Goal: Task Accomplishment & Management: Manage account settings

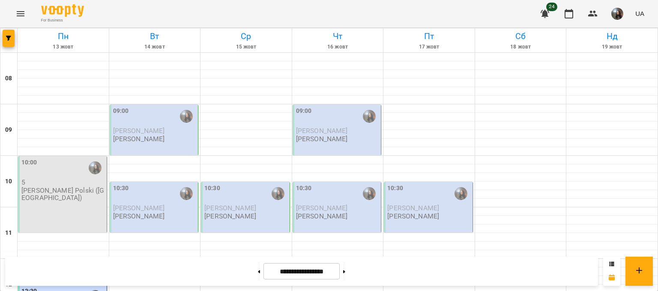
scroll to position [220, 0]
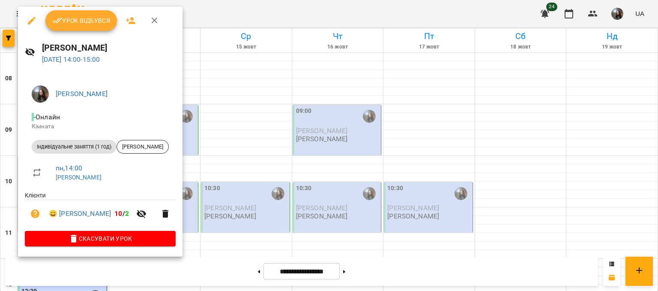
click at [87, 28] on button "Урок відбувся" at bounding box center [81, 20] width 72 height 21
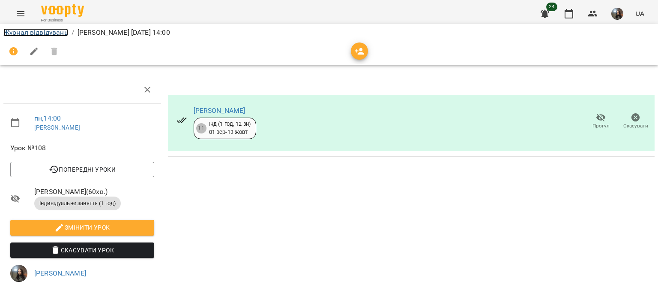
click at [33, 33] on link "Журнал відвідувань" at bounding box center [35, 32] width 65 height 8
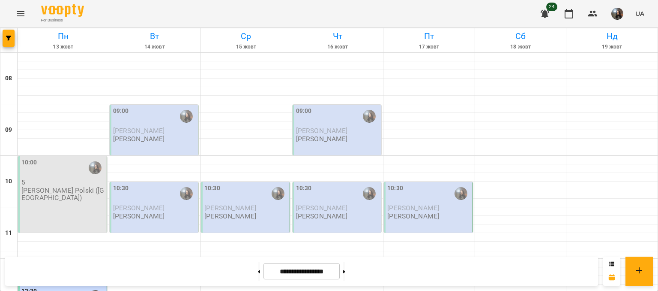
scroll to position [386, 0]
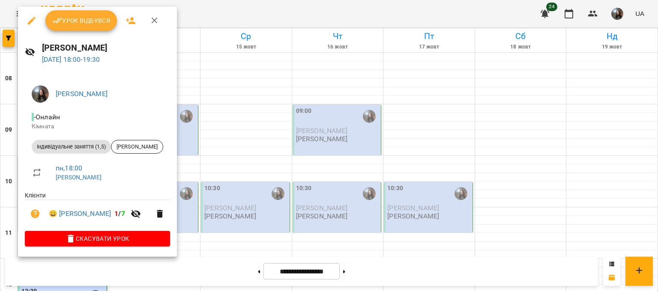
click at [231, 150] on div at bounding box center [329, 145] width 658 height 291
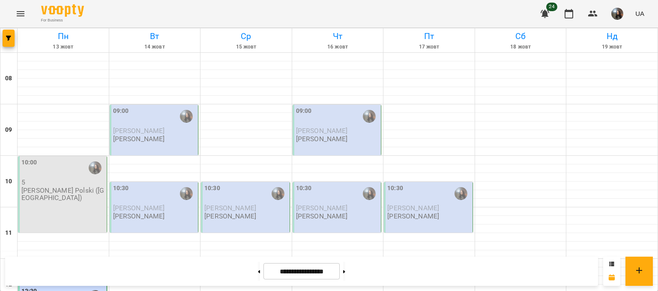
scroll to position [471, 0]
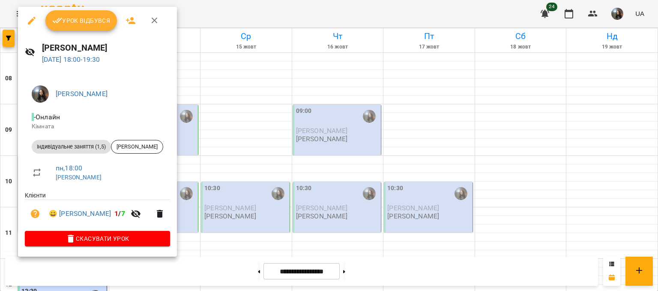
click at [80, 23] on span "Урок відбувся" at bounding box center [81, 20] width 58 height 10
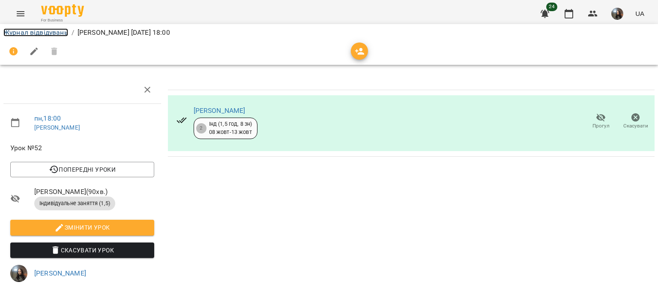
click at [28, 35] on link "Журнал відвідувань" at bounding box center [35, 32] width 65 height 8
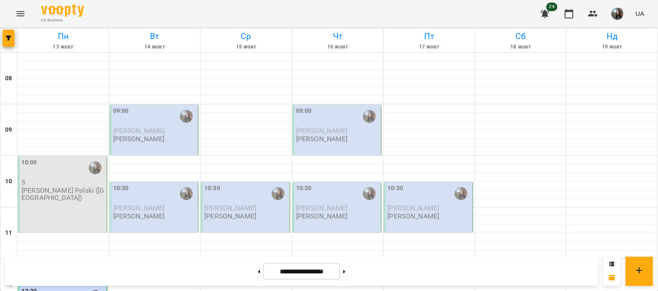
scroll to position [386, 0]
click at [615, 15] on img "button" at bounding box center [618, 14] width 12 height 12
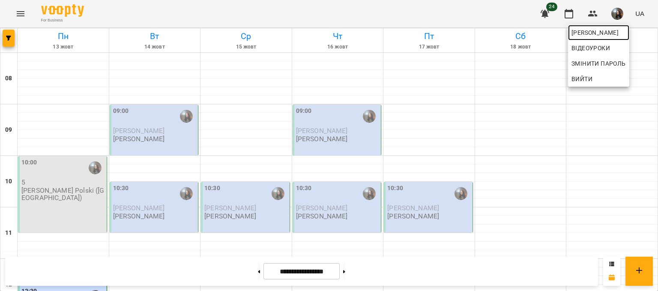
click at [610, 35] on span "[PERSON_NAME]" at bounding box center [599, 32] width 54 height 10
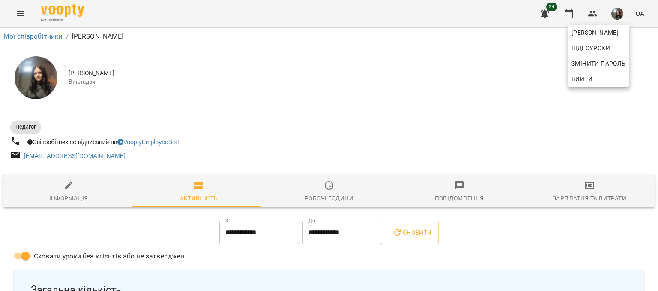
click at [587, 187] on div at bounding box center [329, 145] width 658 height 291
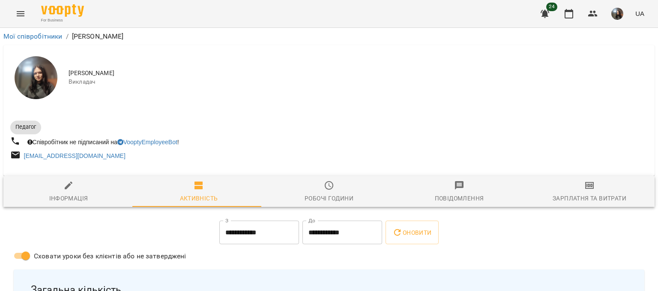
click at [585, 194] on div "Зарплатня та Витрати" at bounding box center [590, 198] width 74 height 10
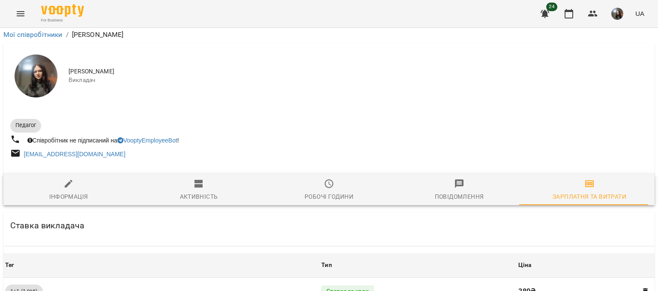
scroll to position [381, 0]
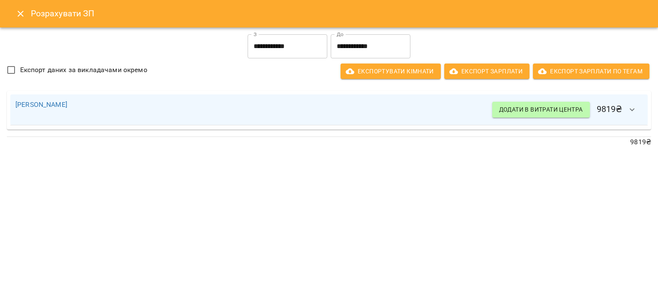
click at [22, 15] on icon "Close" at bounding box center [21, 14] width 6 height 6
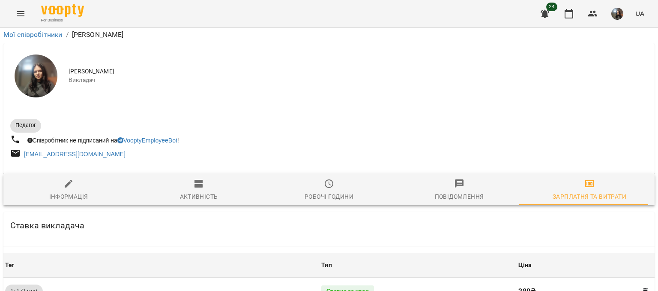
click at [18, 9] on icon "Menu" at bounding box center [20, 14] width 10 height 10
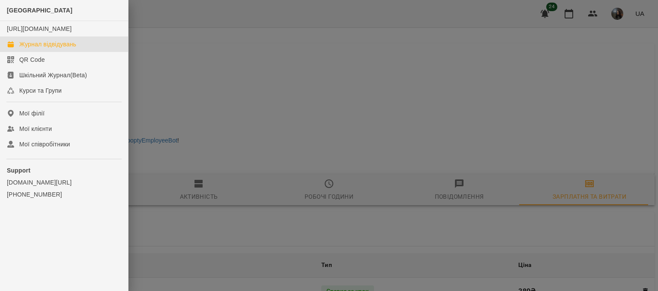
click at [42, 48] on div "Журнал відвідувань" at bounding box center [47, 44] width 57 height 9
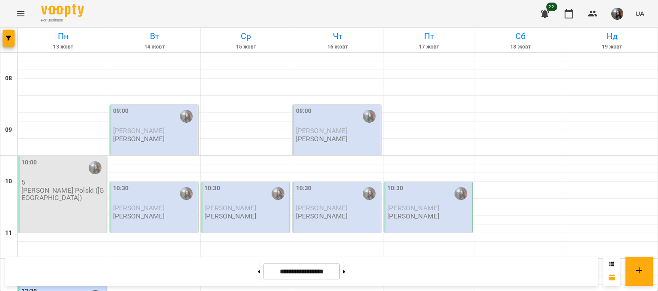
click at [75, 198] on div "10:00 5 J. Polski (wymowa)" at bounding box center [62, 194] width 89 height 76
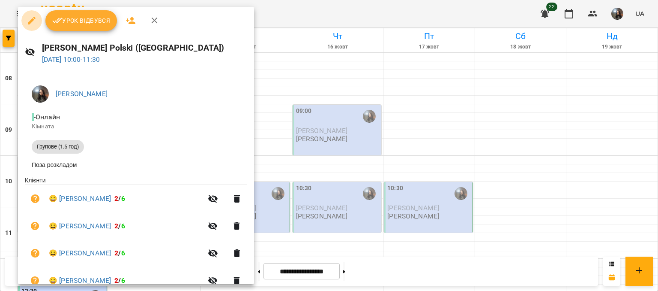
click at [30, 26] on button "button" at bounding box center [31, 20] width 21 height 21
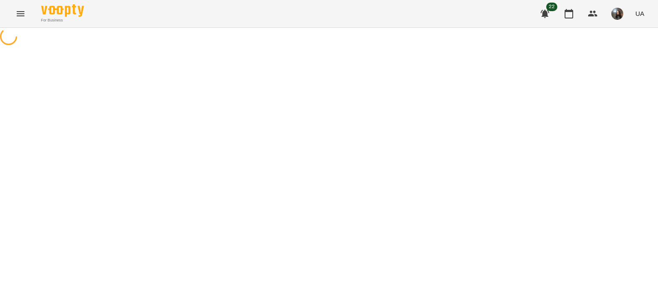
select select "**********"
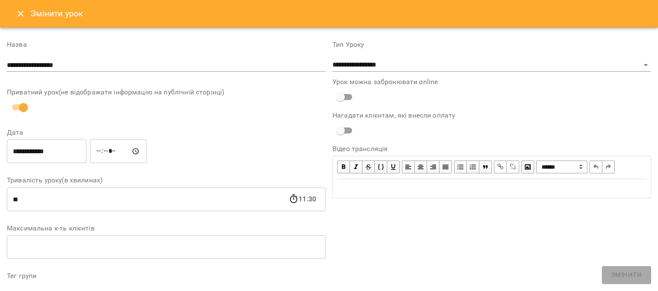
click at [22, 18] on icon "Close" at bounding box center [20, 14] width 10 height 10
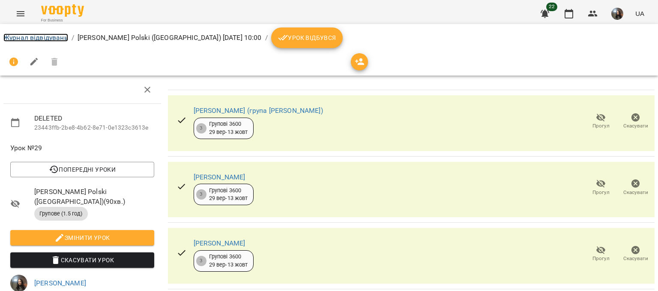
click at [25, 36] on link "Журнал відвідувань" at bounding box center [35, 37] width 65 height 8
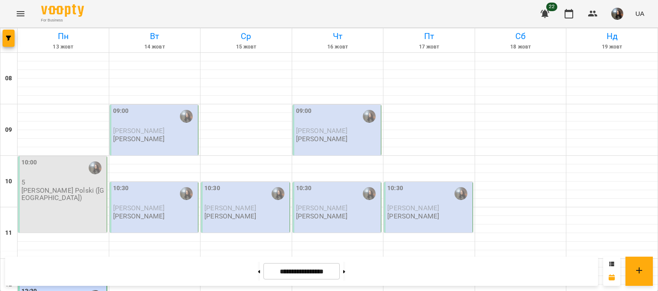
scroll to position [257, 0]
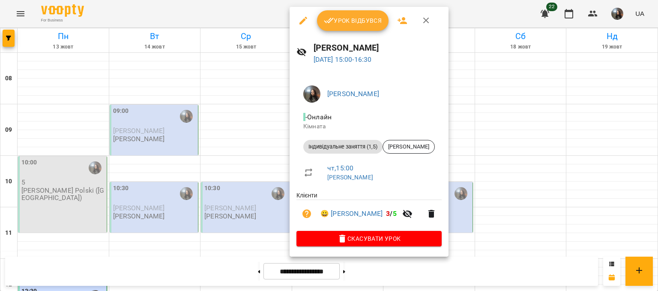
click at [306, 25] on icon "button" at bounding box center [303, 20] width 10 height 10
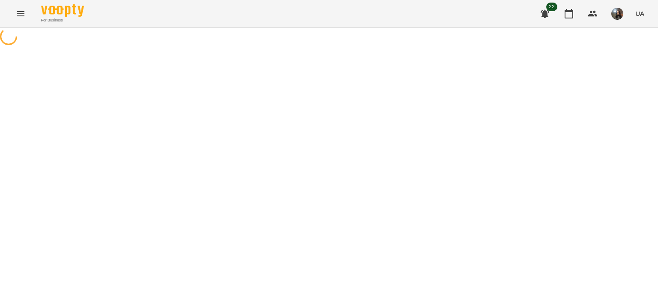
select select "**********"
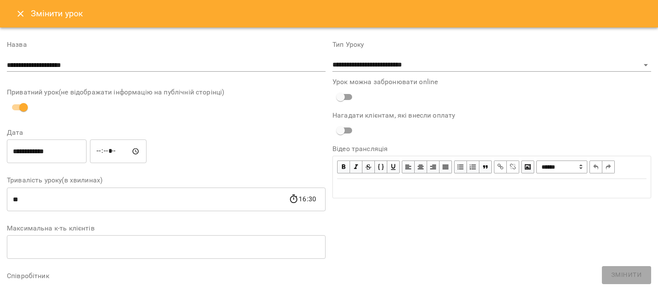
click at [17, 10] on icon "Close" at bounding box center [20, 14] width 10 height 10
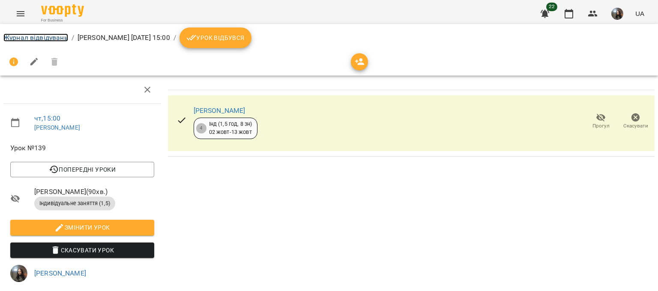
click at [25, 36] on link "Журнал відвідувань" at bounding box center [35, 37] width 65 height 8
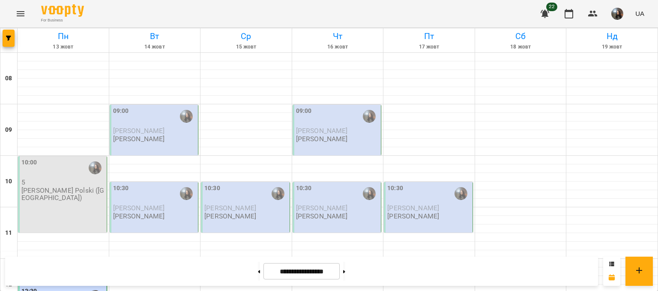
scroll to position [300, 0]
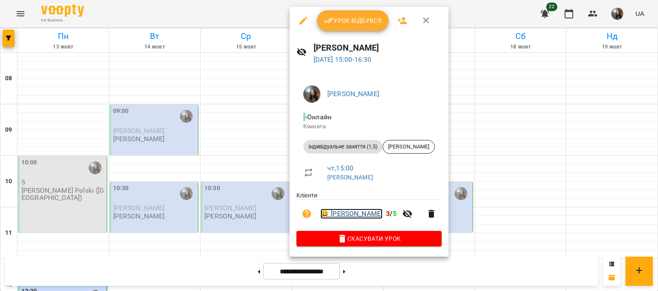
click at [361, 216] on link "😀 Григорій Соломка" at bounding box center [352, 213] width 62 height 10
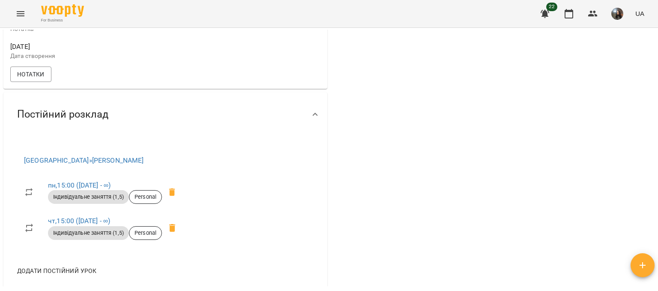
scroll to position [86, 0]
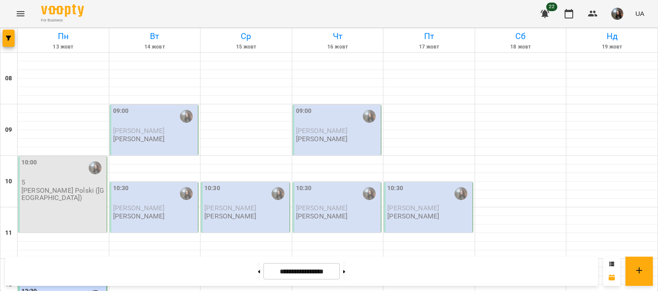
scroll to position [343, 0]
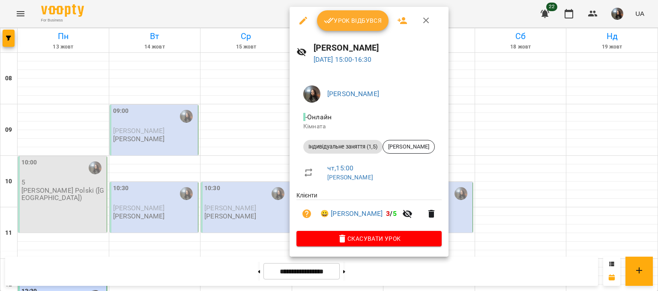
click at [307, 21] on icon "button" at bounding box center [303, 20] width 10 height 10
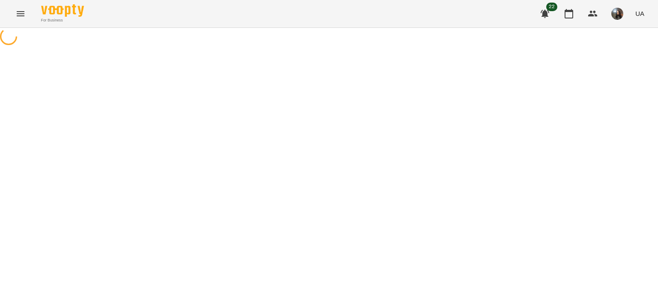
select select "**********"
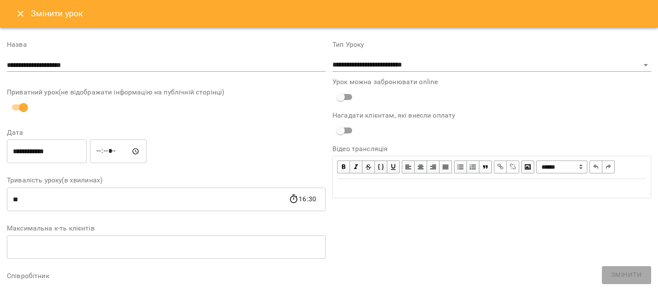
click at [18, 14] on icon "Close" at bounding box center [20, 14] width 10 height 10
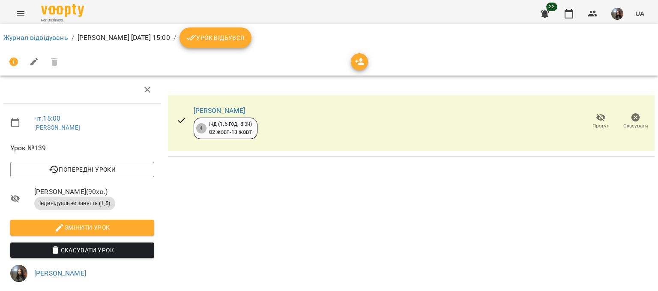
click at [282, 135] on div "Григорій Соломка 4 Інд (1,5 год, 8 зн) 02 жовт - 13 жовт Прогул Скасувати" at bounding box center [411, 123] width 487 height 56
click at [237, 112] on link "[PERSON_NAME]" at bounding box center [220, 110] width 52 height 8
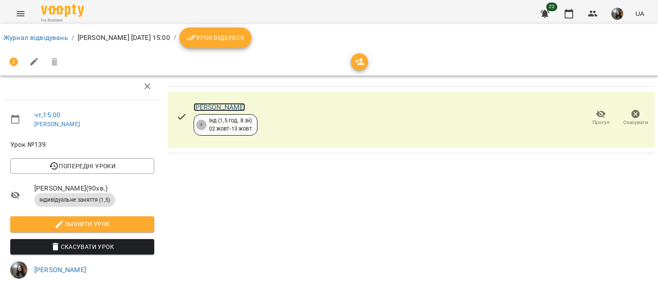
scroll to position [43, 0]
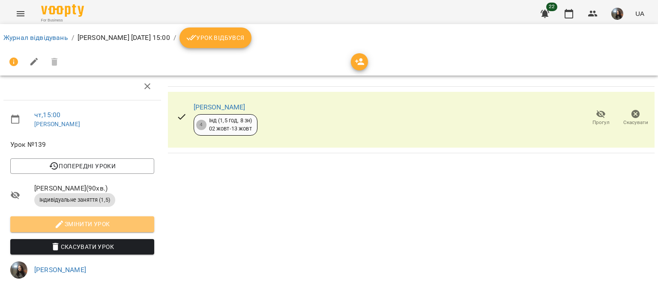
click at [126, 219] on span "Змінити урок" at bounding box center [82, 224] width 130 height 10
select select "**********"
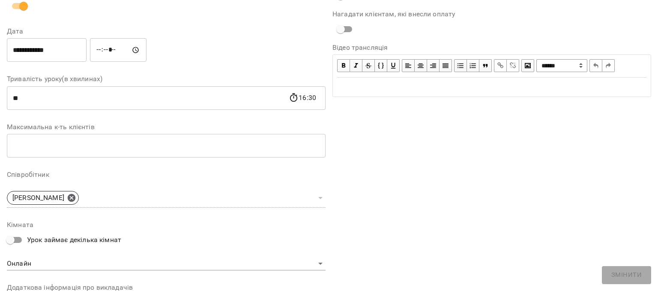
scroll to position [11, 0]
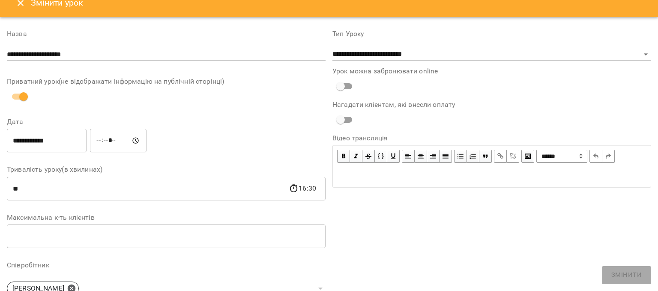
click at [17, 3] on icon "Close" at bounding box center [20, 3] width 10 height 10
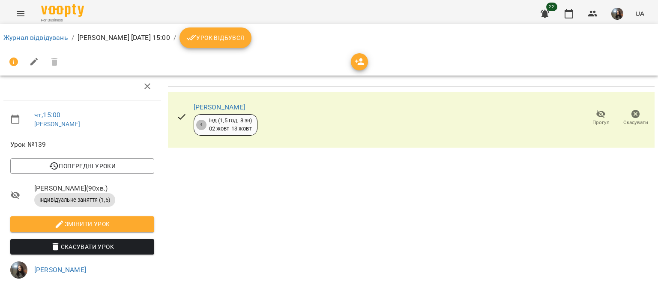
click at [17, 5] on button "Menu" at bounding box center [20, 13] width 21 height 21
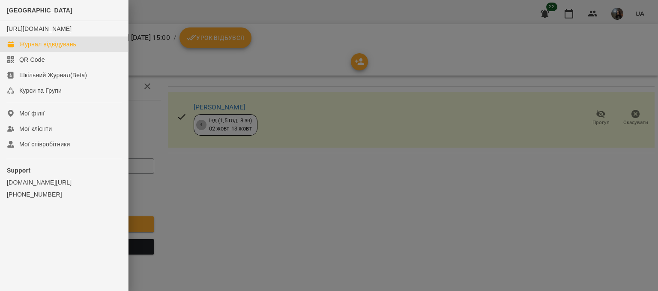
click at [34, 48] on link "Журнал відвідувань" at bounding box center [64, 43] width 128 height 15
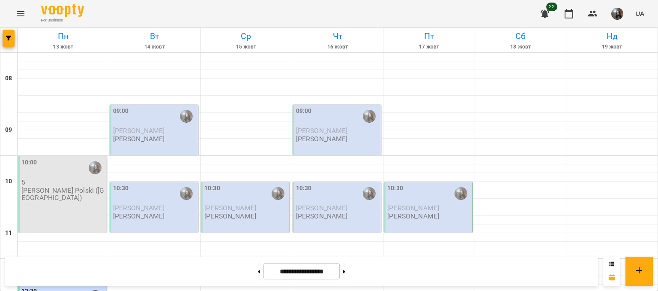
scroll to position [300, 0]
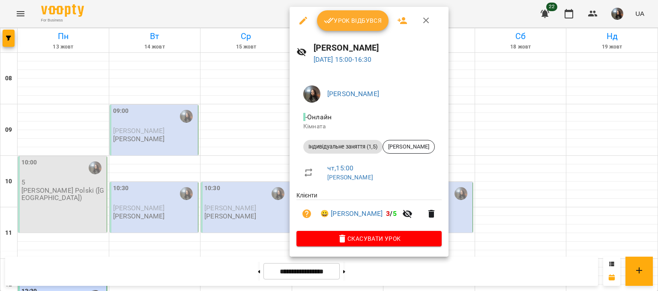
click at [174, 141] on div at bounding box center [329, 145] width 658 height 291
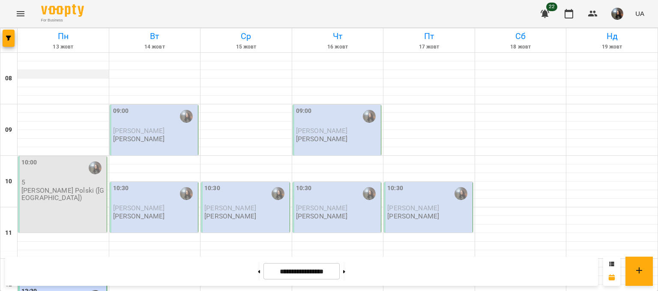
scroll to position [0, 0]
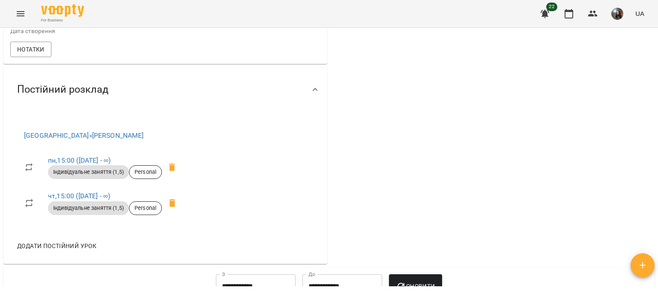
scroll to position [129, 0]
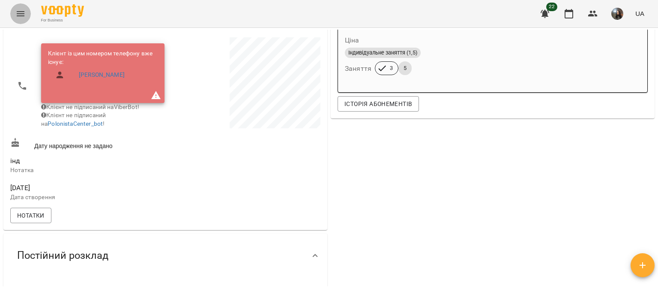
click at [20, 9] on icon "Menu" at bounding box center [20, 14] width 10 height 10
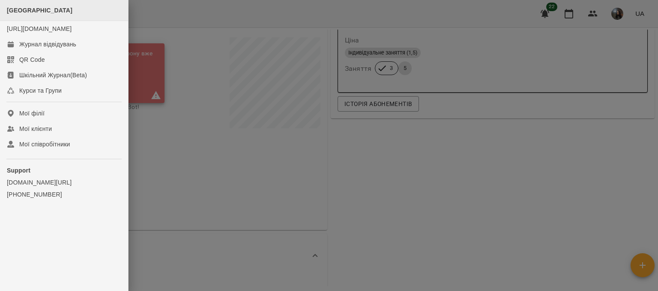
click at [36, 10] on span "[GEOGRAPHIC_DATA]" at bounding box center [40, 10] width 66 height 7
click at [214, 196] on div at bounding box center [329, 145] width 658 height 291
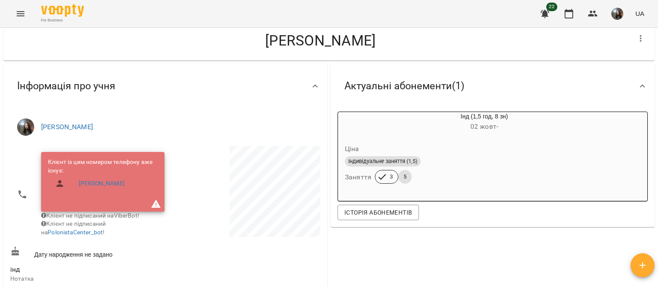
scroll to position [0, 0]
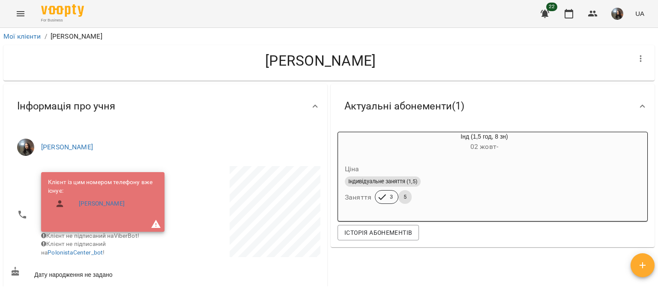
click at [18, 19] on button "Menu" at bounding box center [20, 13] width 21 height 21
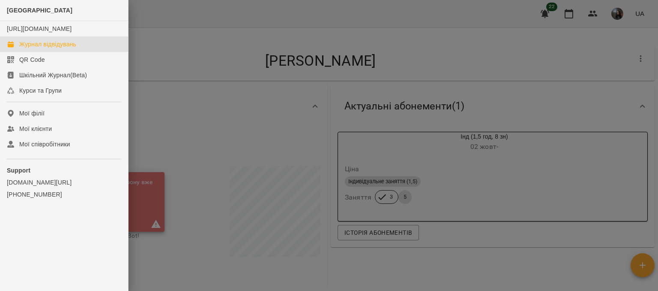
click at [45, 48] on div "Журнал відвідувань" at bounding box center [47, 44] width 57 height 9
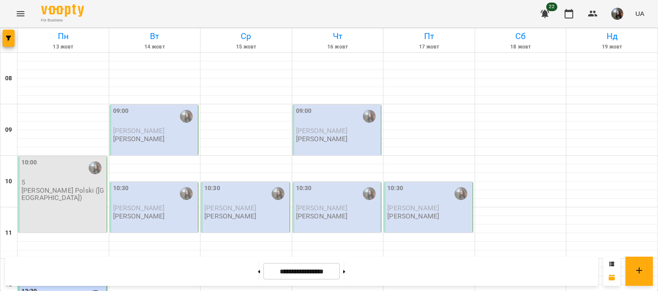
scroll to position [300, 0]
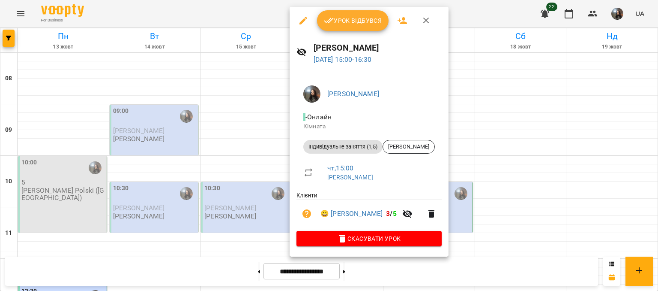
click at [301, 22] on icon "button" at bounding box center [304, 21] width 8 height 8
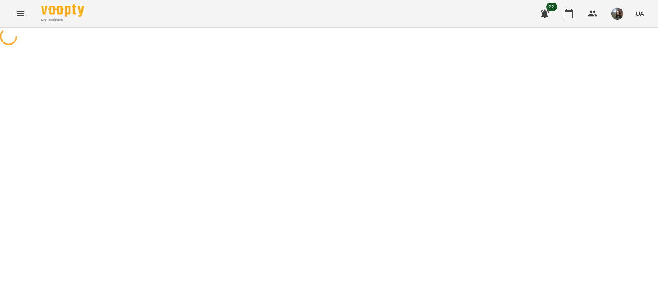
select select "**********"
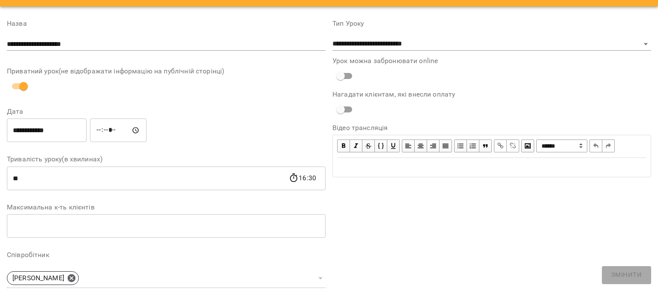
scroll to position [11, 0]
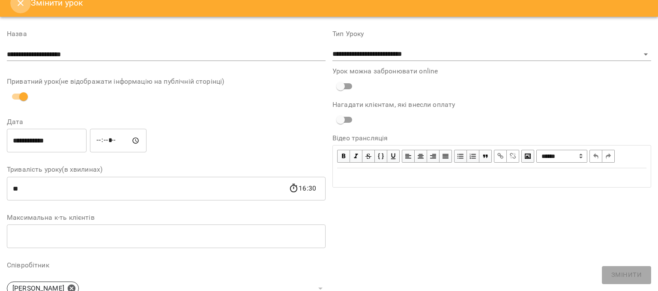
click at [18, 7] on icon "Close" at bounding box center [20, 3] width 10 height 10
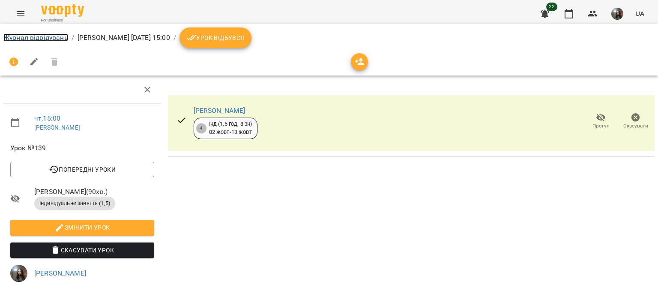
click at [21, 34] on link "Журнал відвідувань" at bounding box center [35, 37] width 65 height 8
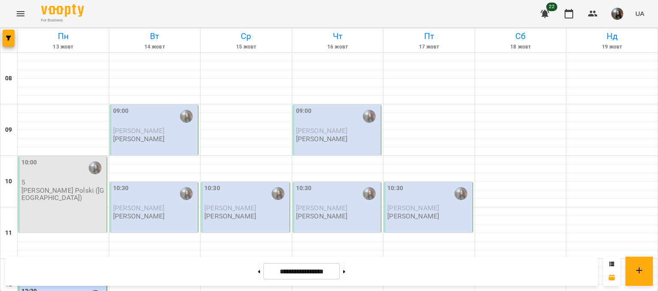
scroll to position [300, 0]
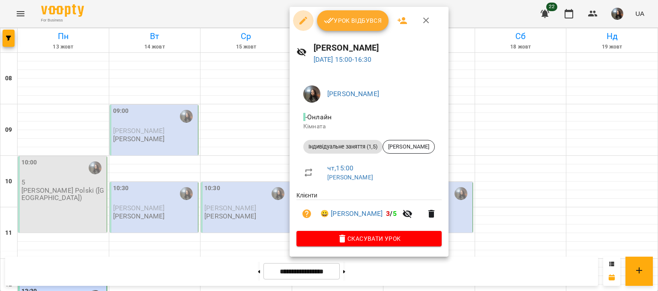
click at [300, 21] on icon "button" at bounding box center [303, 20] width 10 height 10
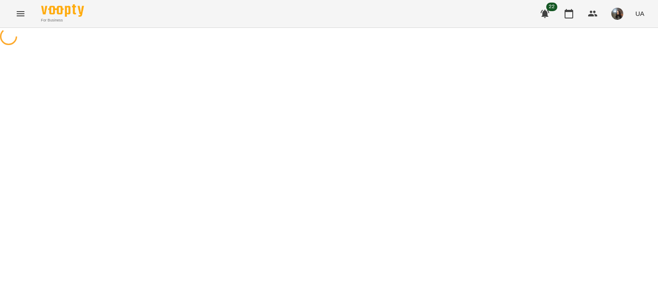
select select "**********"
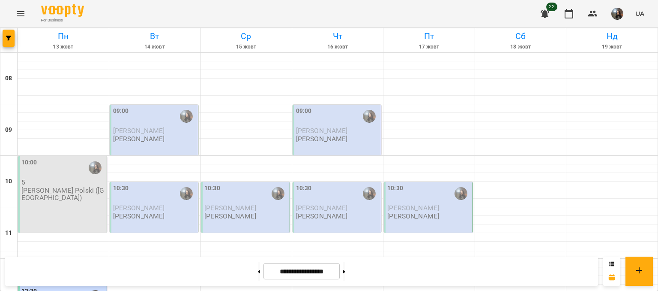
scroll to position [343, 0]
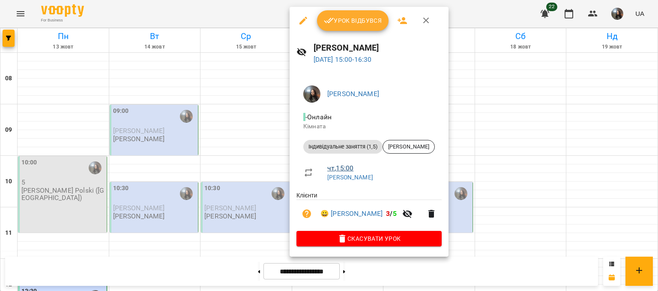
click at [342, 167] on link "чт , 15:00" at bounding box center [340, 168] width 26 height 8
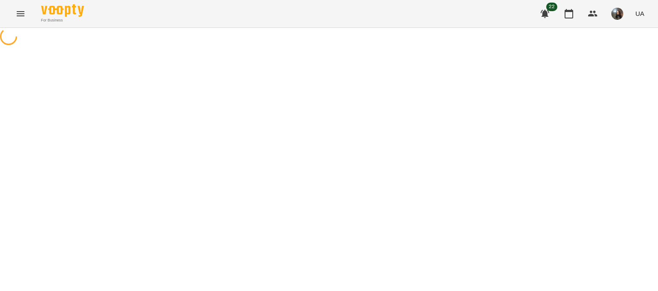
select select "*"
select select "**********"
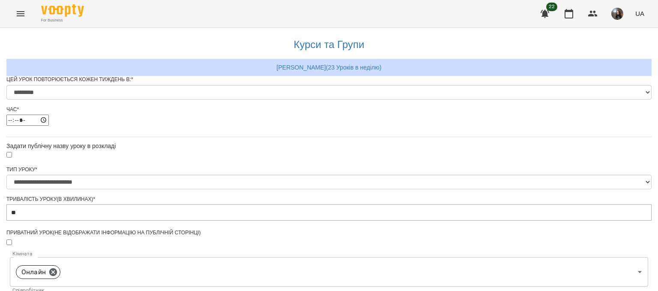
scroll to position [380, 0]
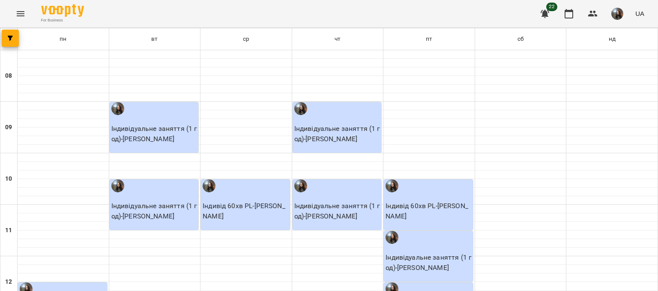
scroll to position [300, 0]
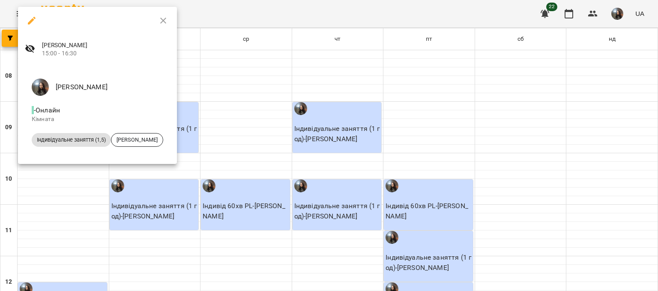
click at [134, 189] on div at bounding box center [329, 145] width 658 height 291
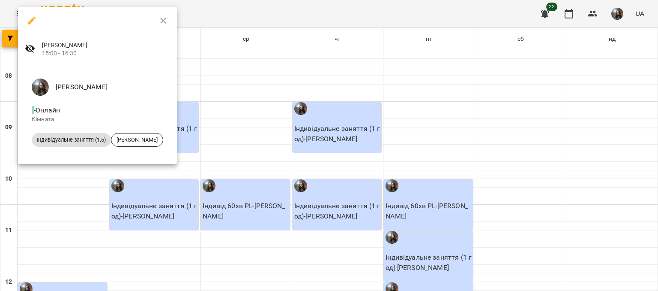
click at [28, 21] on icon "button" at bounding box center [32, 20] width 10 height 10
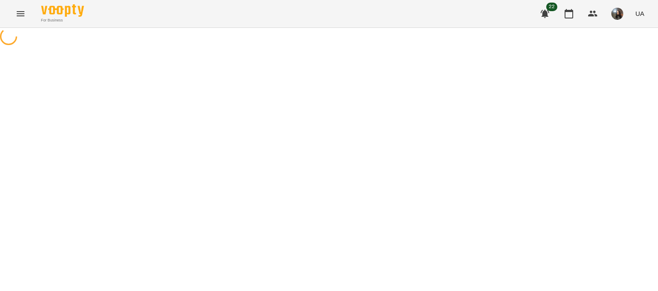
select select "*"
select select "**********"
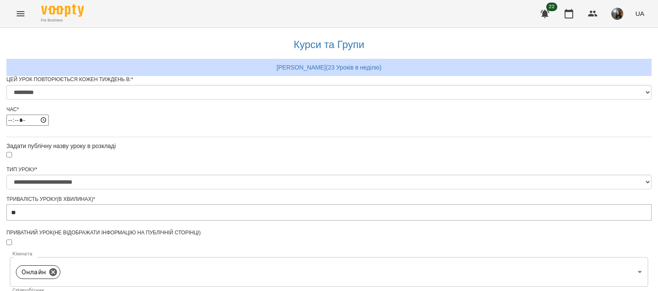
scroll to position [343, 0]
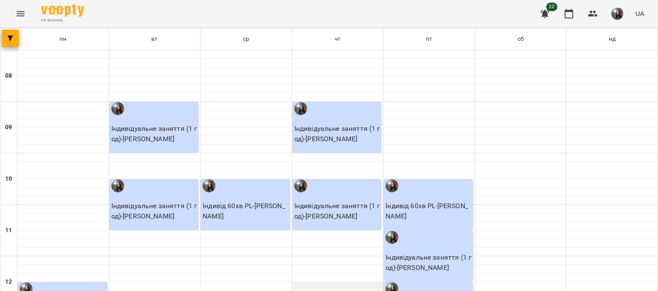
scroll to position [214, 0]
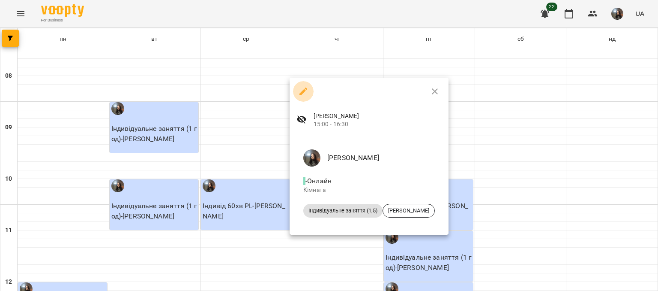
click at [309, 93] on button "button" at bounding box center [303, 91] width 21 height 21
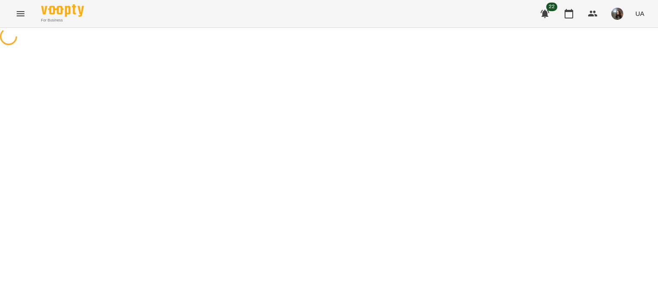
select select "*"
select select "**********"
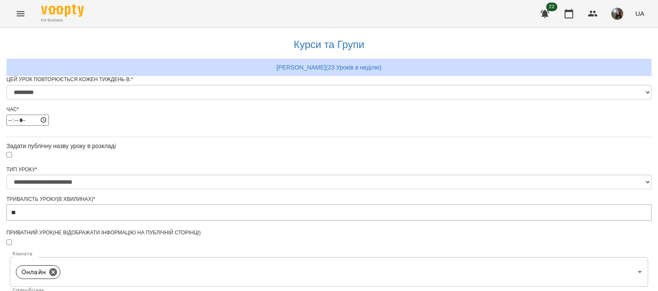
scroll to position [411, 0]
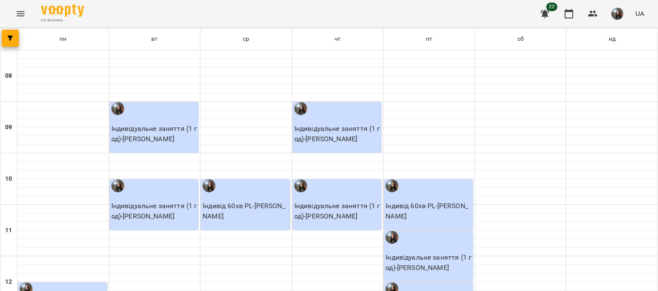
click at [24, 9] on icon "Menu" at bounding box center [20, 14] width 10 height 10
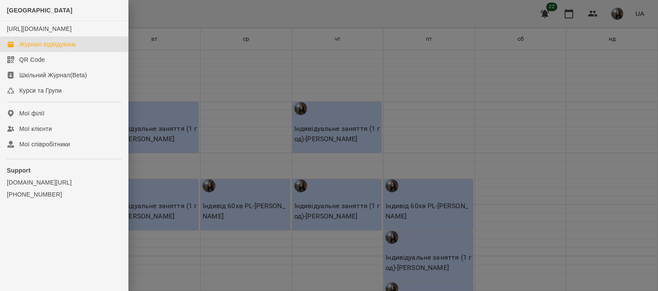
click at [42, 47] on link "Журнал відвідувань" at bounding box center [64, 43] width 128 height 15
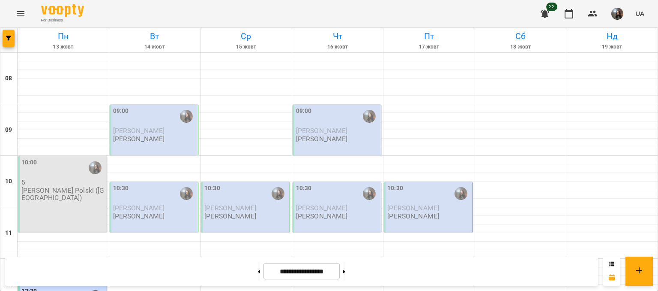
scroll to position [386, 0]
click at [345, 278] on button at bounding box center [344, 270] width 2 height 19
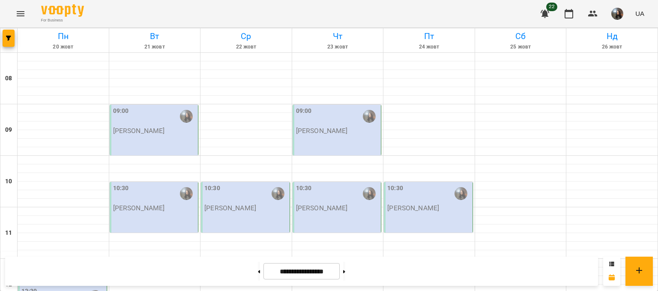
scroll to position [257, 0]
click at [258, 275] on button at bounding box center [259, 270] width 2 height 19
type input "**********"
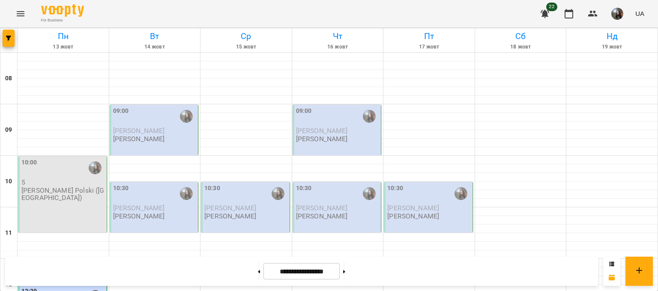
scroll to position [0, 0]
click at [545, 14] on icon "button" at bounding box center [545, 14] width 9 height 8
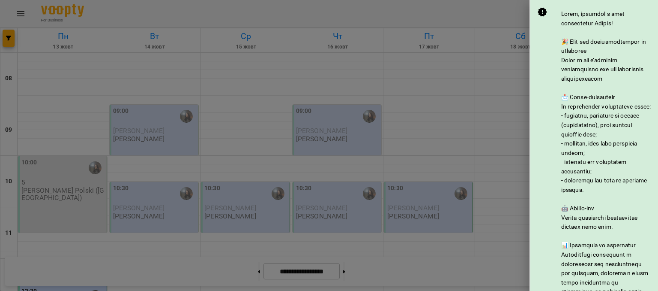
click at [521, 88] on div at bounding box center [329, 145] width 658 height 291
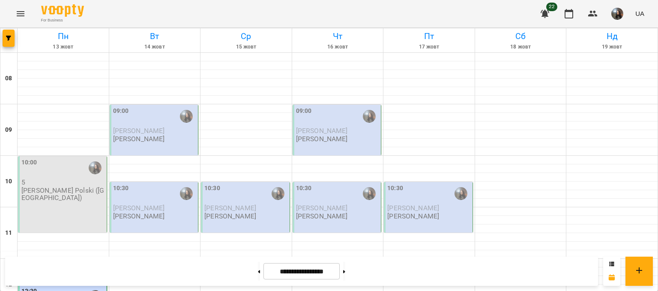
scroll to position [557, 0]
click at [345, 270] on button at bounding box center [344, 270] width 2 height 19
type input "**********"
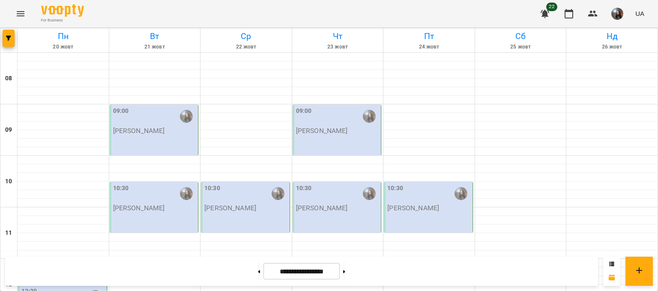
scroll to position [0, 0]
click at [258, 274] on button at bounding box center [259, 270] width 2 height 19
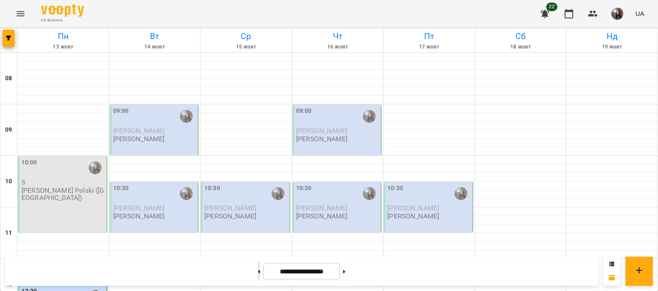
click at [258, 274] on button at bounding box center [259, 270] width 2 height 19
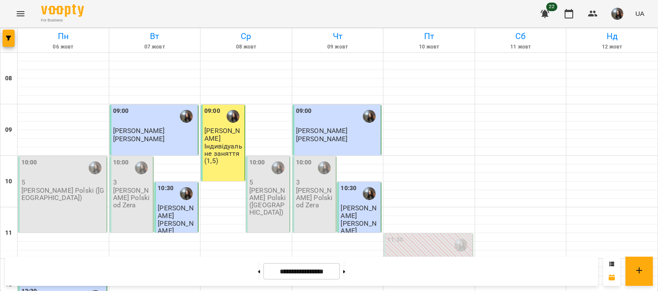
scroll to position [386, 0]
click at [345, 267] on button at bounding box center [344, 270] width 2 height 19
type input "**********"
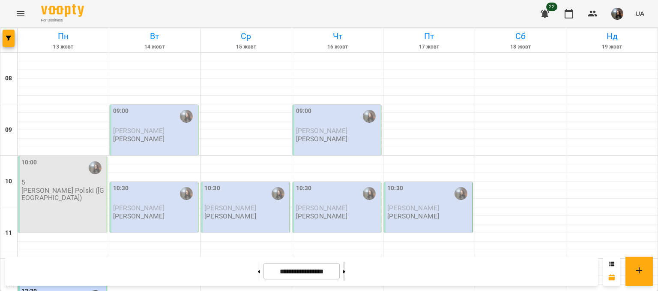
scroll to position [257, 0]
click at [610, 12] on button "button" at bounding box center [617, 14] width 22 height 22
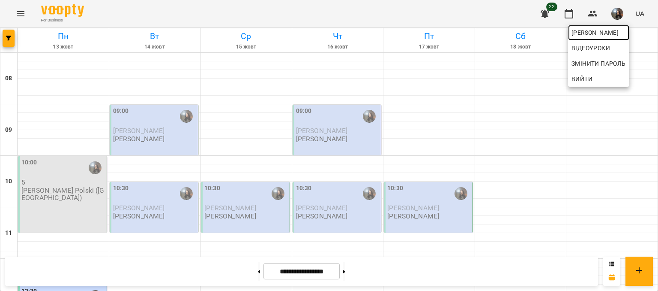
click at [608, 30] on span "[PERSON_NAME]" at bounding box center [599, 32] width 54 height 10
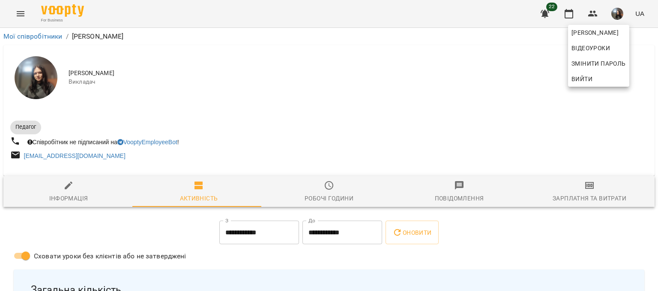
click at [569, 194] on div at bounding box center [329, 145] width 658 height 291
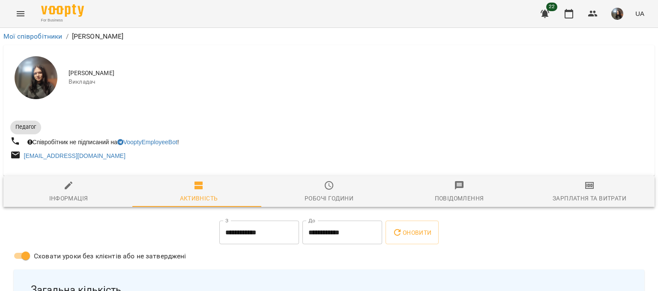
click at [571, 195] on div "Зарплатня та Витрати" at bounding box center [590, 198] width 74 height 10
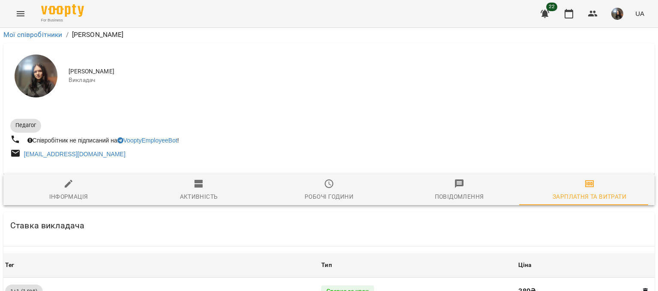
scroll to position [381, 0]
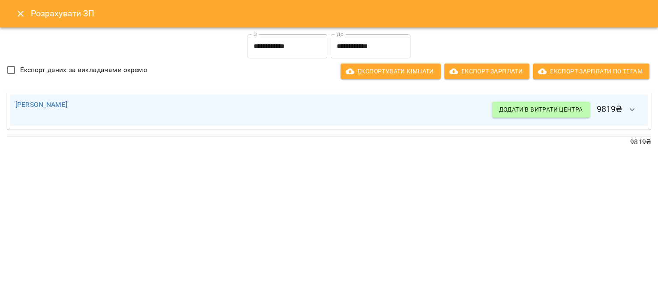
click at [17, 17] on icon "Close" at bounding box center [20, 14] width 10 height 10
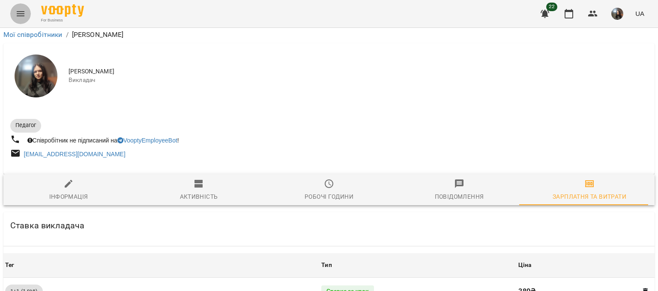
click at [11, 11] on button "Menu" at bounding box center [20, 13] width 21 height 21
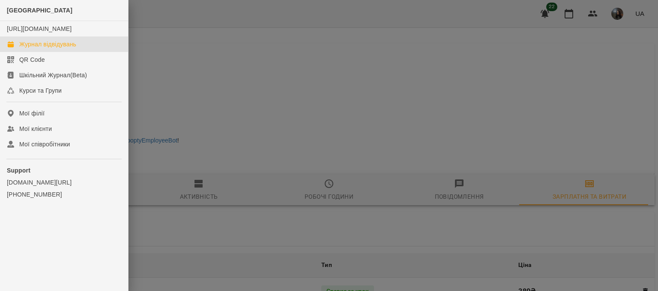
click at [30, 48] on div "Журнал відвідувань" at bounding box center [47, 44] width 57 height 9
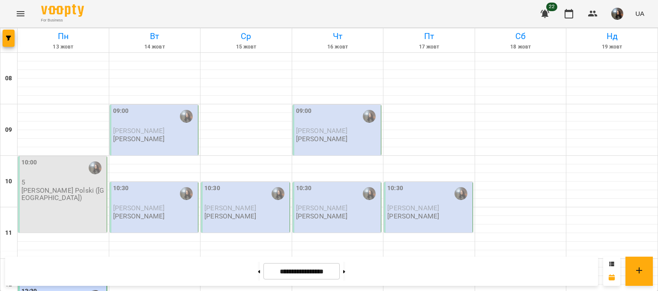
scroll to position [471, 0]
click at [345, 269] on button at bounding box center [344, 270] width 2 height 19
type input "**********"
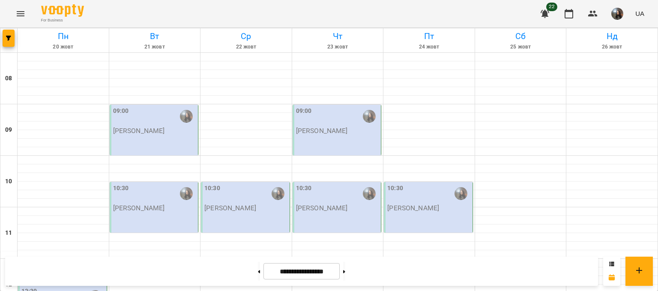
scroll to position [0, 0]
